Goal: Transaction & Acquisition: Purchase product/service

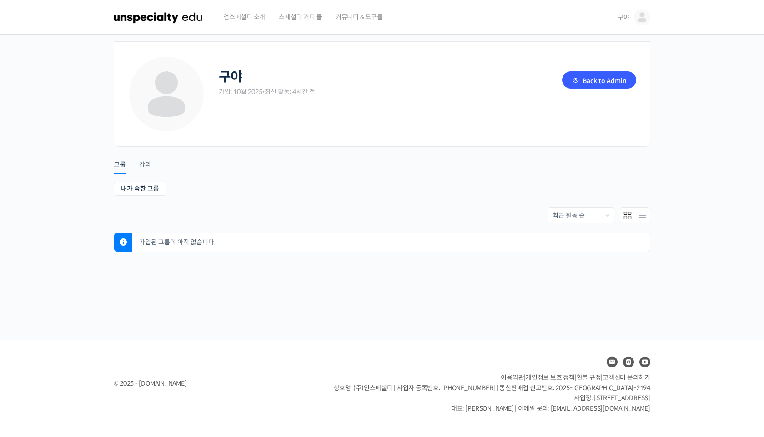
click at [151, 10] on img at bounding box center [158, 17] width 89 height 27
click at [597, 75] on link "Back to Admin" at bounding box center [599, 79] width 74 height 17
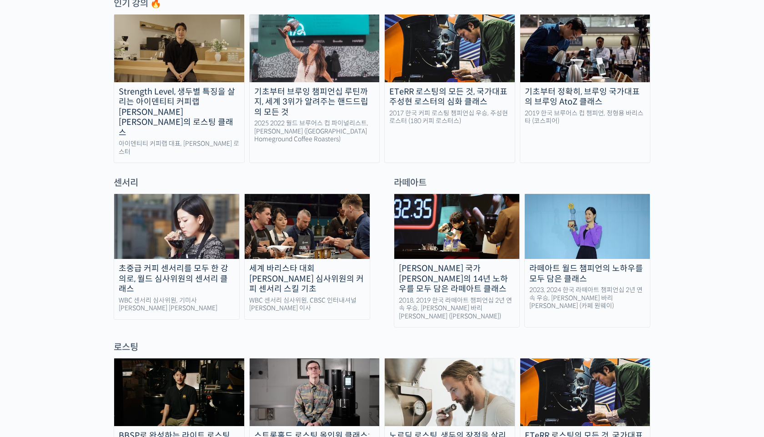
scroll to position [506, 0]
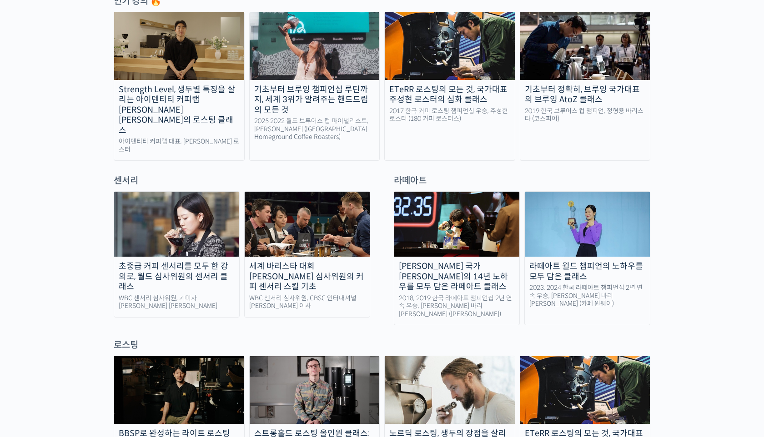
click at [294, 202] on img at bounding box center [307, 224] width 125 height 65
click at [187, 207] on img at bounding box center [176, 224] width 125 height 65
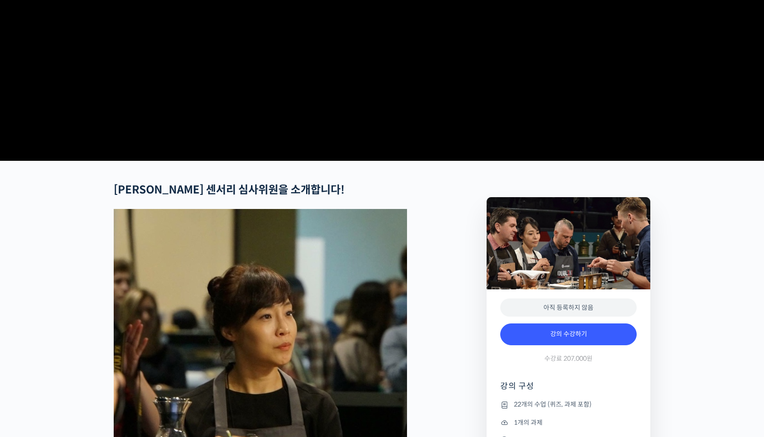
scroll to position [216, 0]
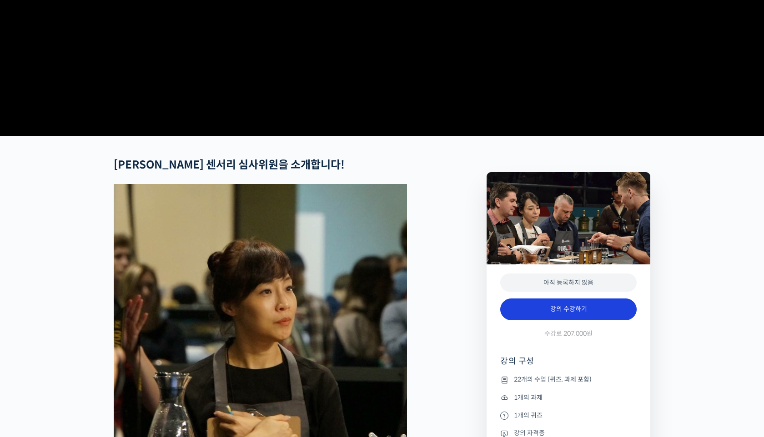
click at [578, 321] on link "강의 수강하기" at bounding box center [568, 310] width 136 height 22
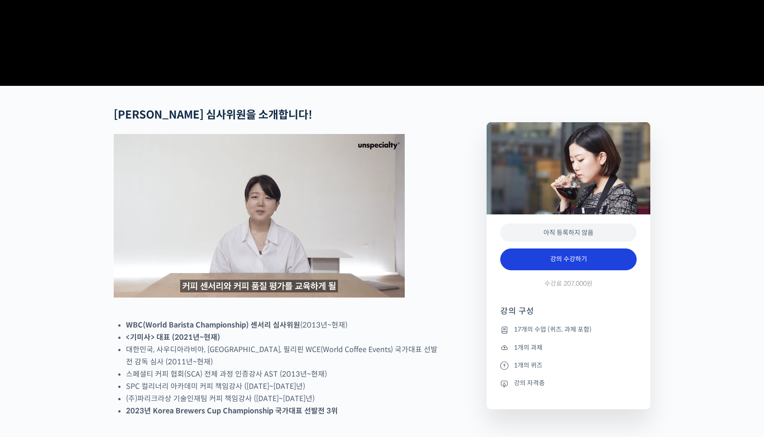
scroll to position [306, 0]
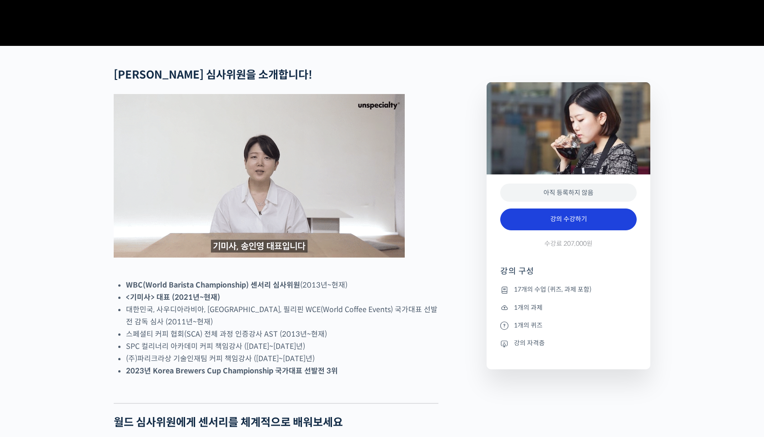
click at [552, 231] on link "강의 수강하기" at bounding box center [568, 220] width 136 height 22
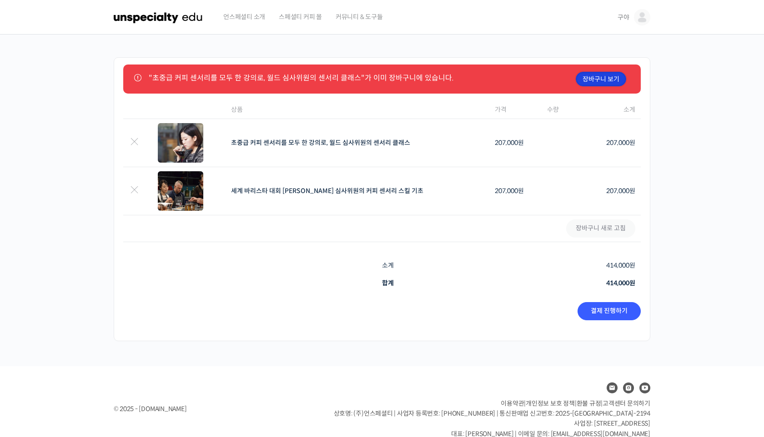
click at [611, 82] on link "장바구니 보기" at bounding box center [601, 79] width 50 height 15
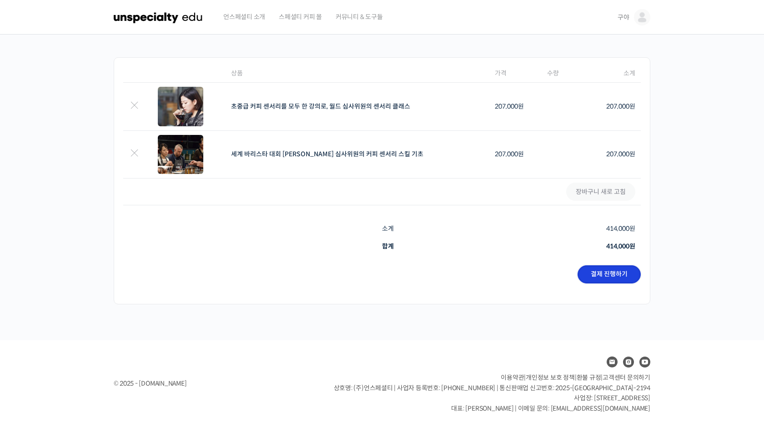
click at [613, 276] on link "결제 진행하기" at bounding box center [609, 275] width 63 height 18
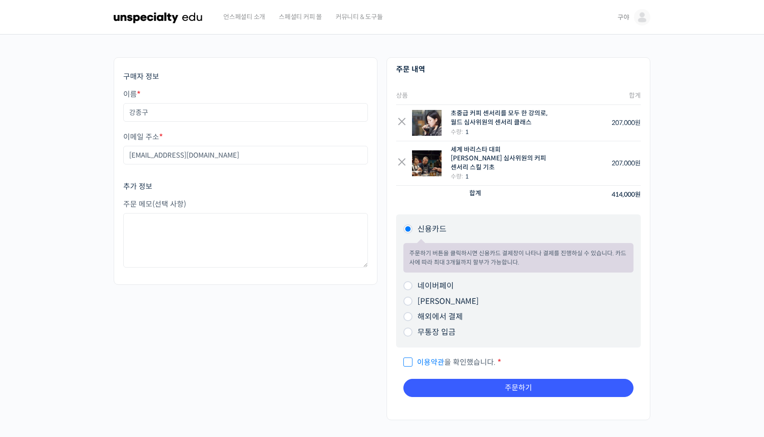
click at [409, 328] on input "무통장 입금" at bounding box center [407, 332] width 9 height 9
radio input "true"
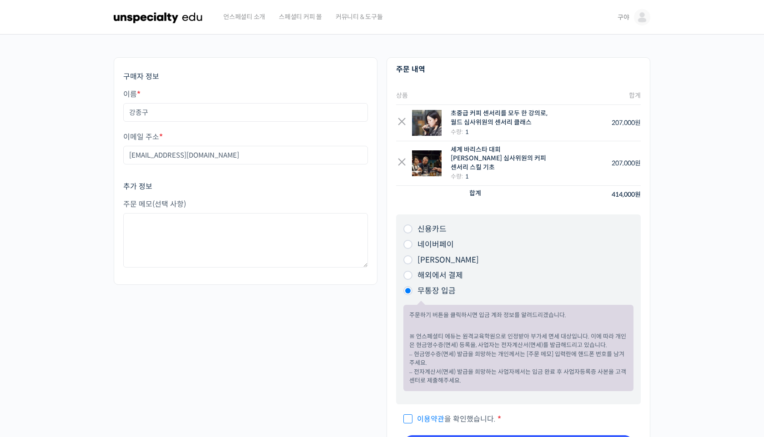
click at [407, 415] on span "이용약관 을 확인했습니다." at bounding box center [449, 420] width 92 height 10
click at [407, 412] on input "이용약관 을 확인했습니다. *" at bounding box center [406, 415] width 6 height 6
checkbox input "true"
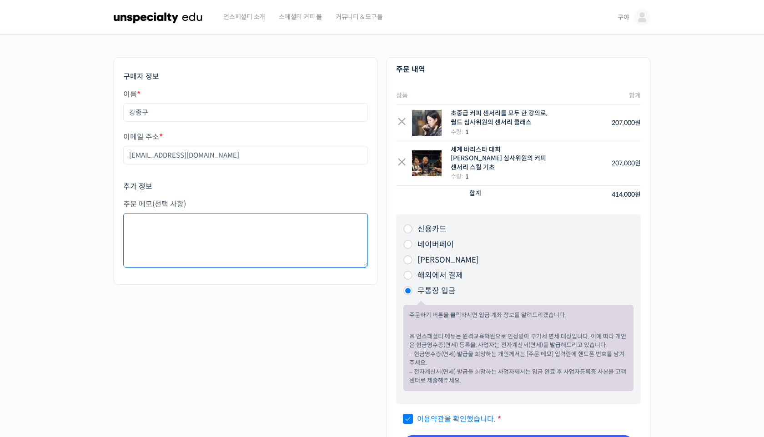
click at [273, 236] on textarea "주문 메모 (선택 사항)" at bounding box center [245, 240] width 245 height 55
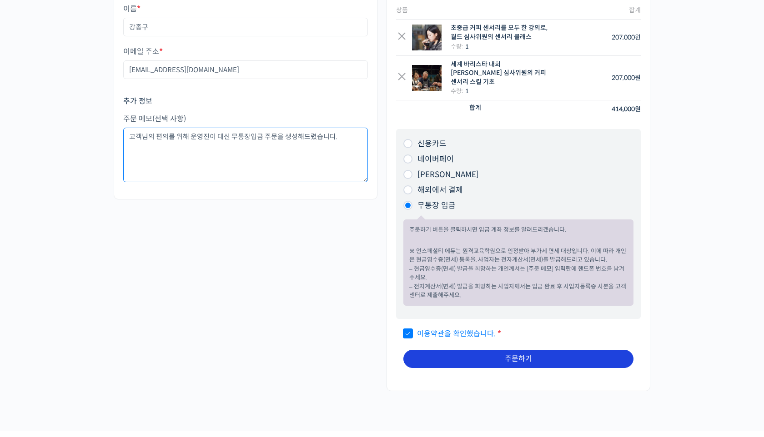
type textarea "고객님의 편의를 위해 운영진이 대신 무통장입금 주문을 생성해드렸습니다."
click at [538, 352] on button "주문하기" at bounding box center [518, 359] width 230 height 18
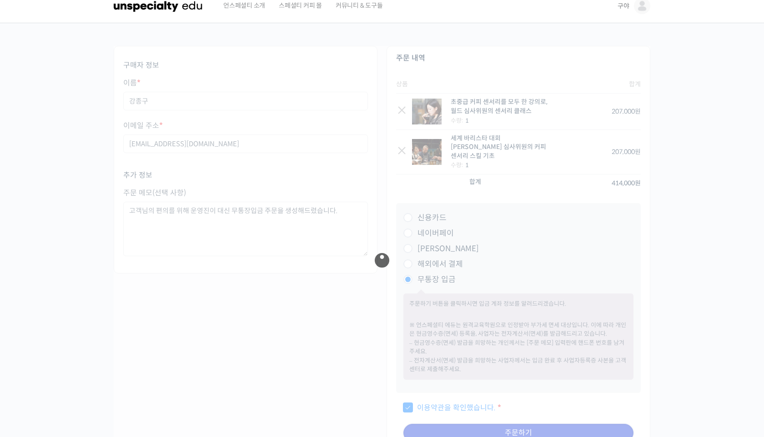
scroll to position [0, 0]
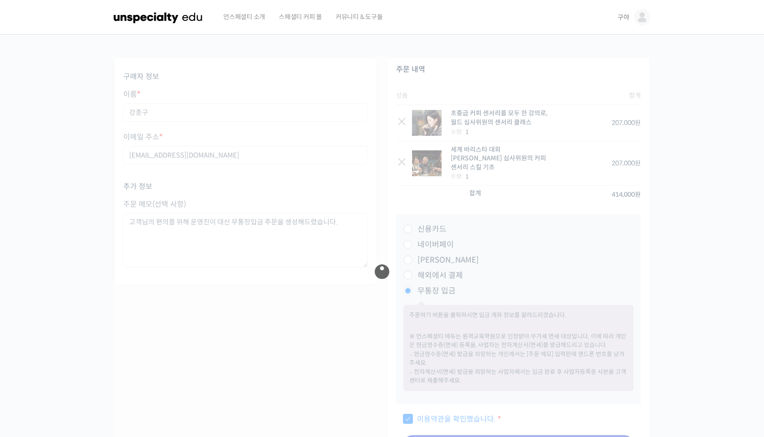
type button "주문하기"
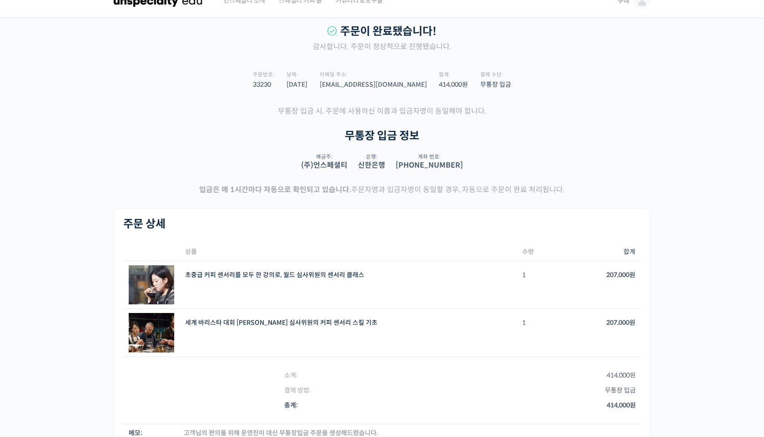
scroll to position [18, 0]
